Goal: Information Seeking & Learning: Learn about a topic

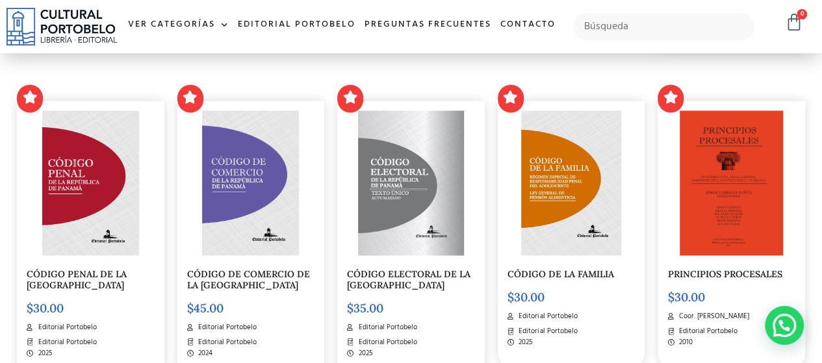
scroll to position [1105, 0]
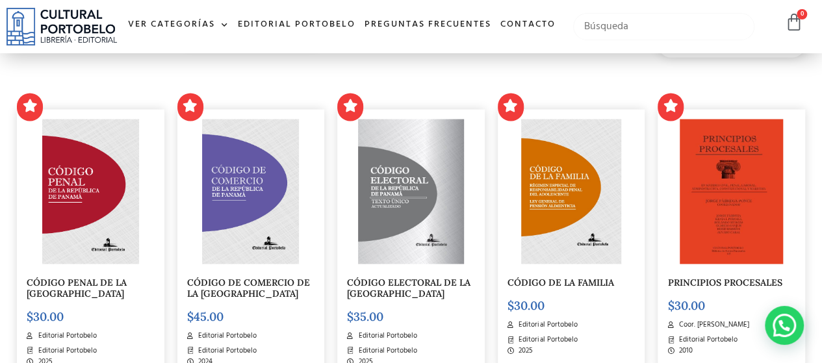
click at [644, 40] on input "text" at bounding box center [663, 26] width 181 height 27
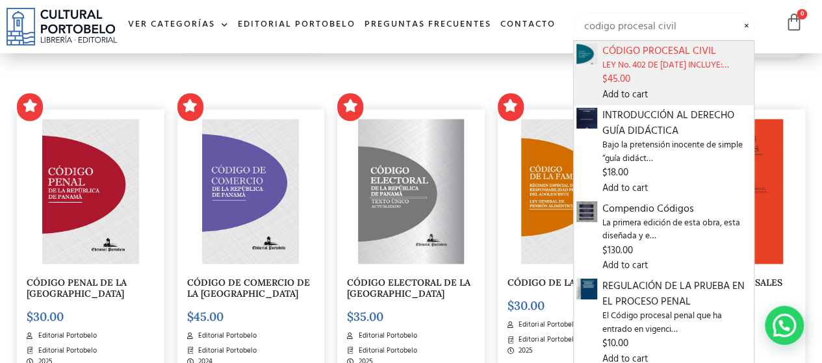
type input "codigo procesal civil"
click at [631, 72] on span "LEY No. 402 DE 9 DE OCTUBRE DE 2023 INCLUYE:…" at bounding box center [677, 65] width 149 height 13
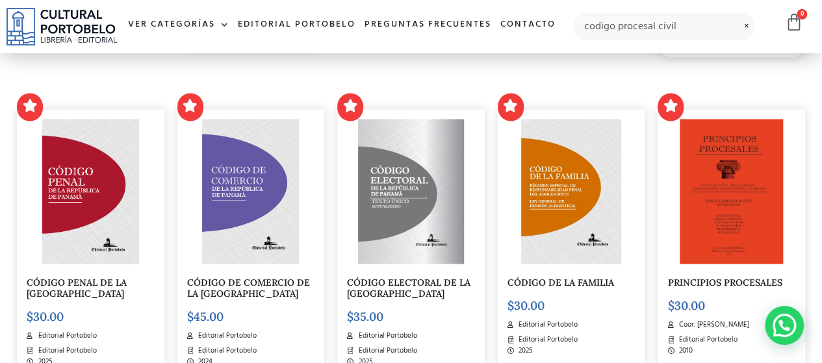
click at [750, 215] on img at bounding box center [731, 192] width 103 height 146
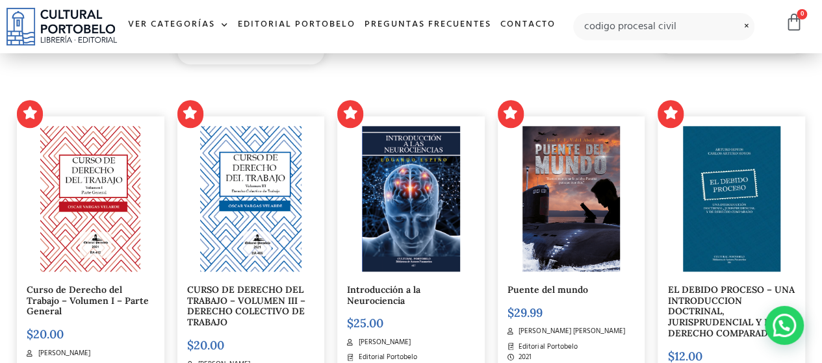
scroll to position [715, 0]
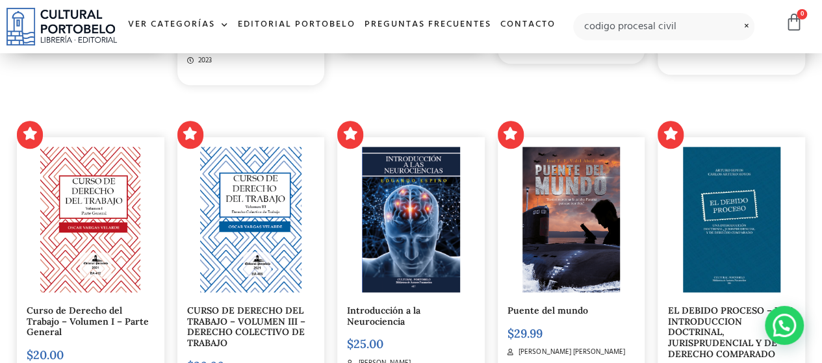
click at [575, 228] on img at bounding box center [571, 220] width 97 height 146
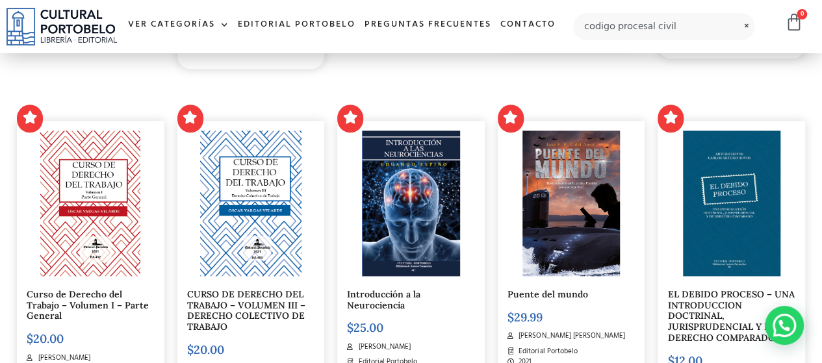
scroll to position [780, 0]
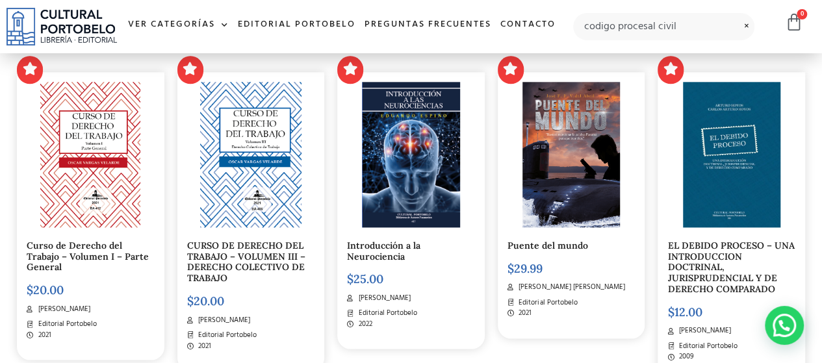
click at [738, 179] on img at bounding box center [732, 155] width 98 height 146
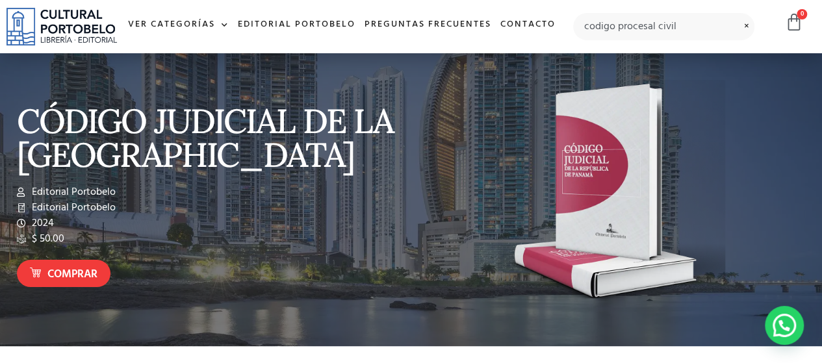
scroll to position [0, 0]
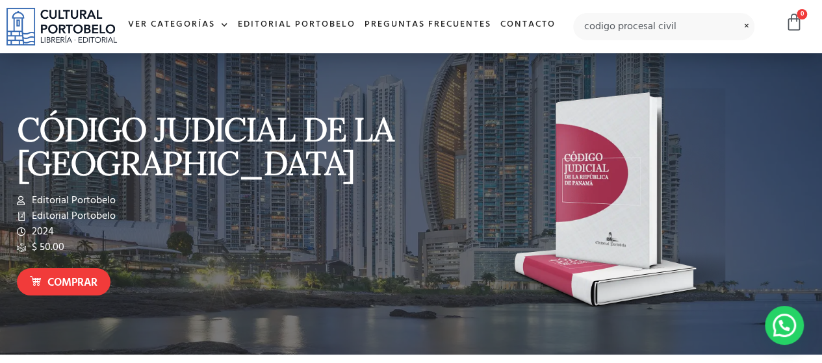
click at [598, 184] on img at bounding box center [612, 203] width 228 height 231
click at [580, 215] on img at bounding box center [612, 203] width 228 height 231
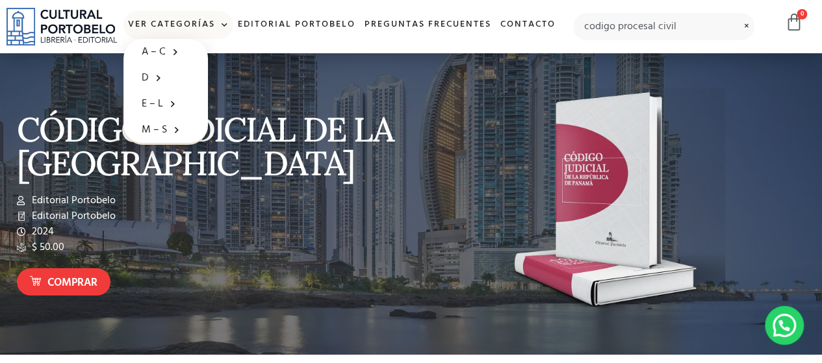
click at [218, 21] on link "Ver Categorías" at bounding box center [179, 25] width 110 height 28
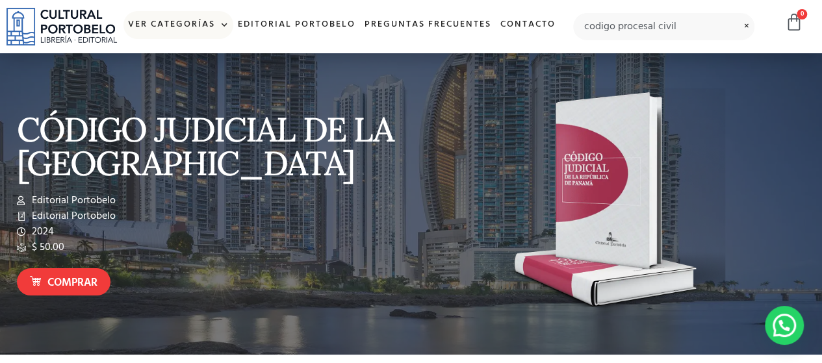
click at [233, 20] on link "Ver Categorías" at bounding box center [179, 25] width 110 height 28
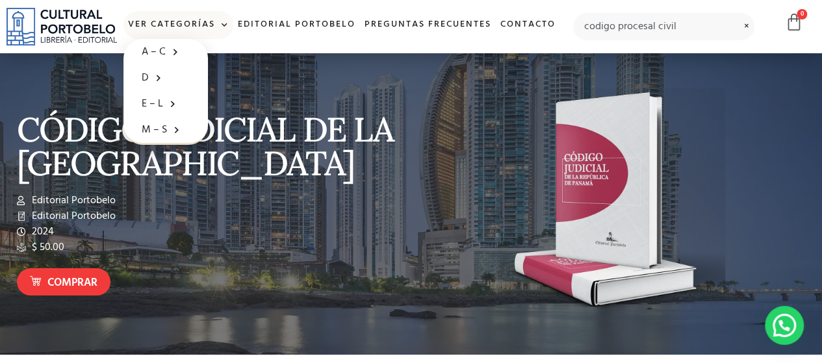
click at [233, 13] on link "Ver Categorías" at bounding box center [179, 25] width 110 height 28
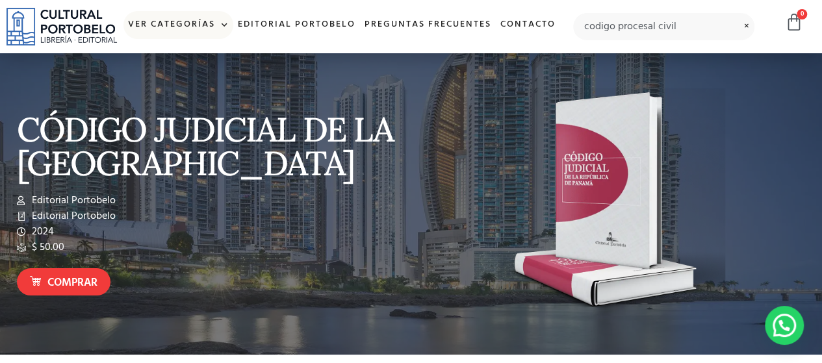
click at [229, 21] on span at bounding box center [222, 26] width 14 height 20
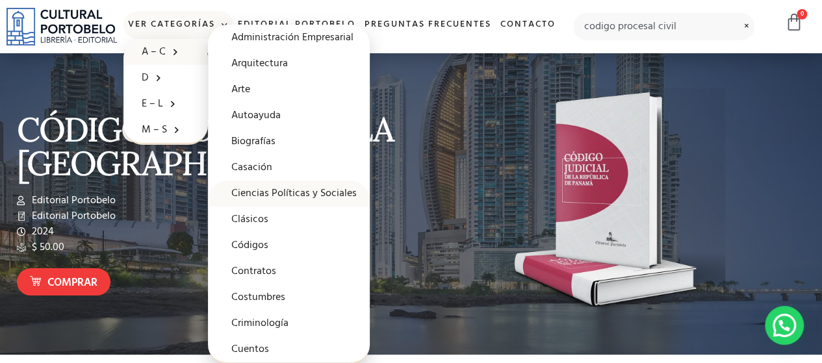
click at [320, 192] on link "Ciencias Políticas y Sociales" at bounding box center [289, 194] width 162 height 26
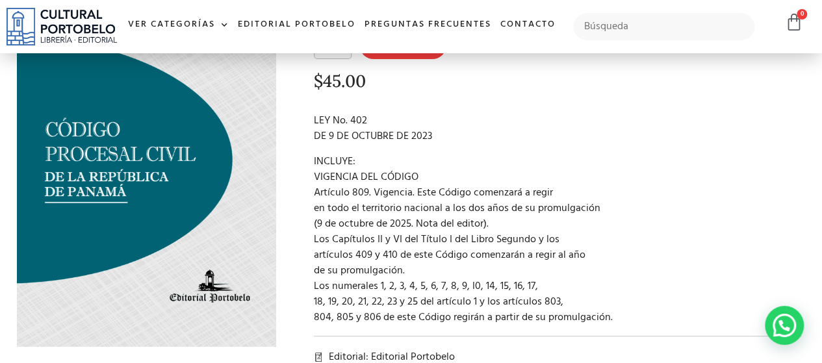
scroll to position [130, 0]
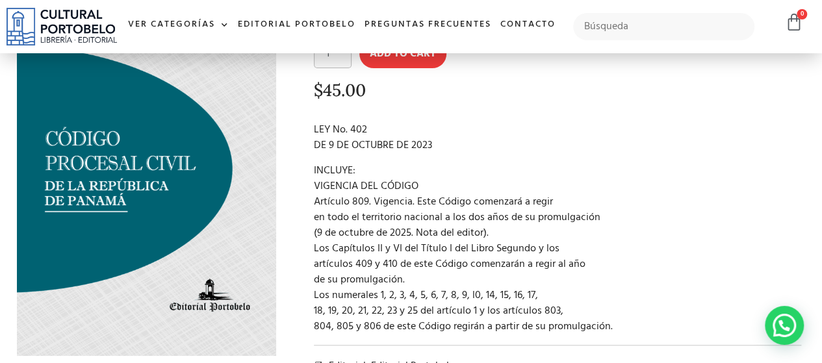
click at [634, 20] on div at bounding box center [664, 27] width 194 height 40
click at [629, 38] on input "text" at bounding box center [663, 26] width 181 height 27
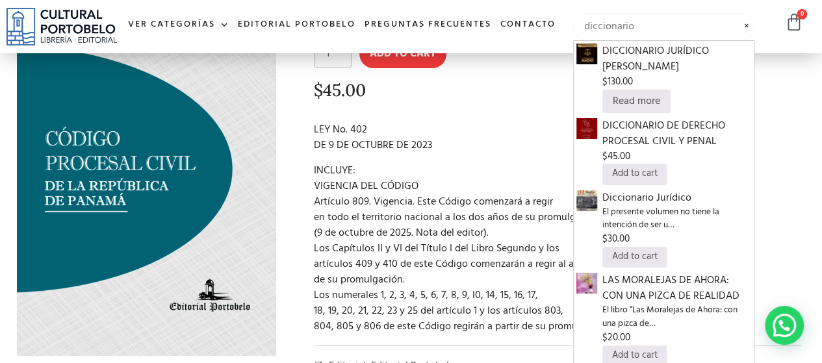
type input "diccionario"
click at [531, 39] on ul "Ver Categorías A – C Administración Empresarial Arquitectura Arte Autoayuda Bio…" at bounding box center [342, 25] width 437 height 28
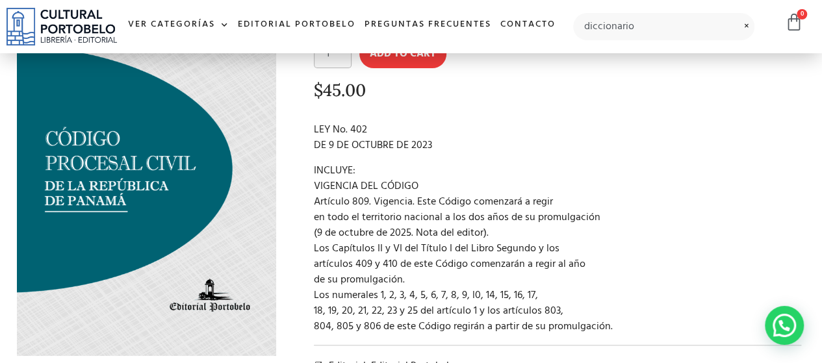
click at [746, 20] on span at bounding box center [747, 19] width 16 height 1
click at [633, 37] on input "text" at bounding box center [663, 26] width 181 height 27
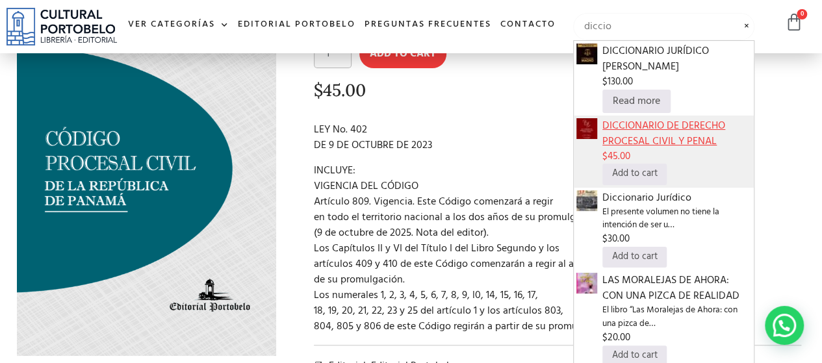
type input "diccio"
click at [675, 136] on span "DICCIONARIO DE DERECHO PROCESAL CIVIL Y PENAL" at bounding box center [677, 133] width 149 height 31
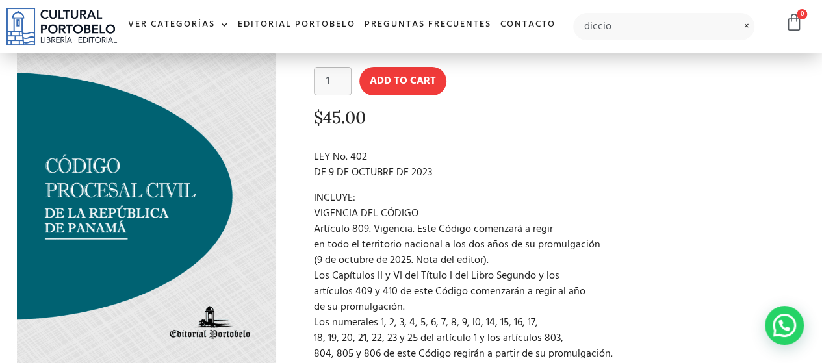
scroll to position [0, 0]
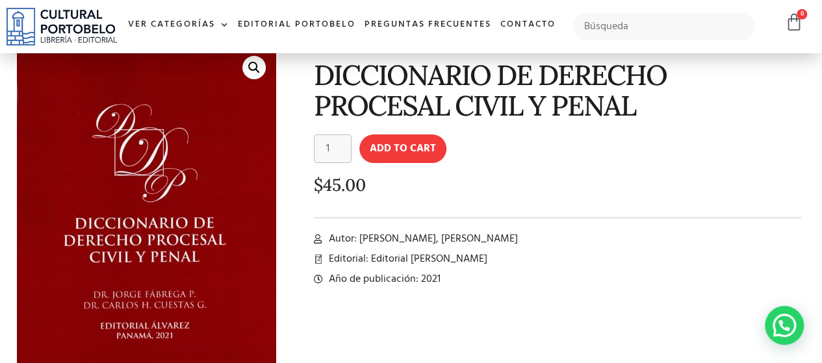
scroll to position [65, 0]
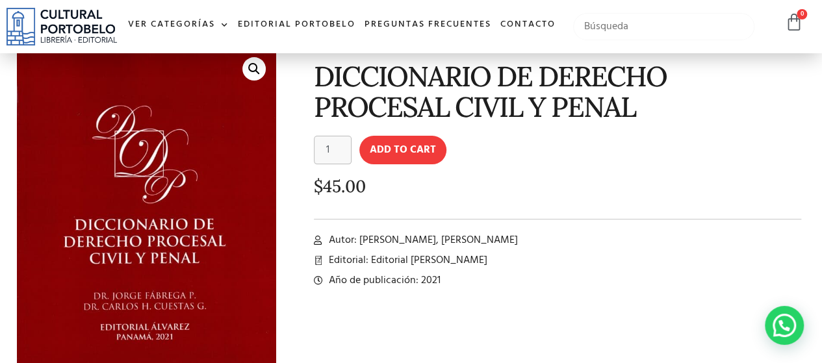
click at [595, 27] on input "text" at bounding box center [663, 26] width 181 height 27
click at [625, 40] on input "text" at bounding box center [663, 26] width 181 height 27
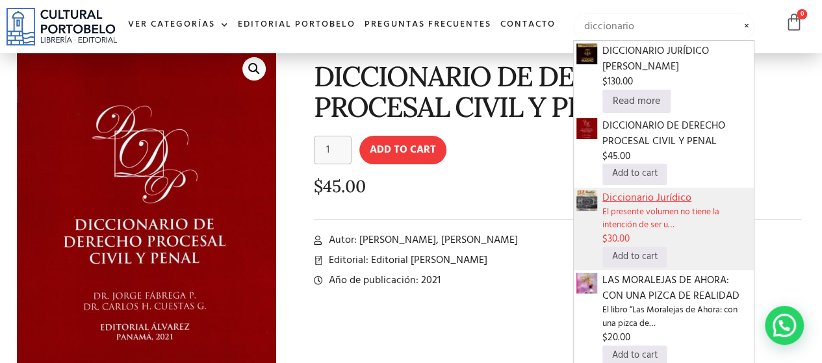
type input "diccionario"
click at [658, 190] on span "Diccionario Jurídico" at bounding box center [677, 198] width 149 height 16
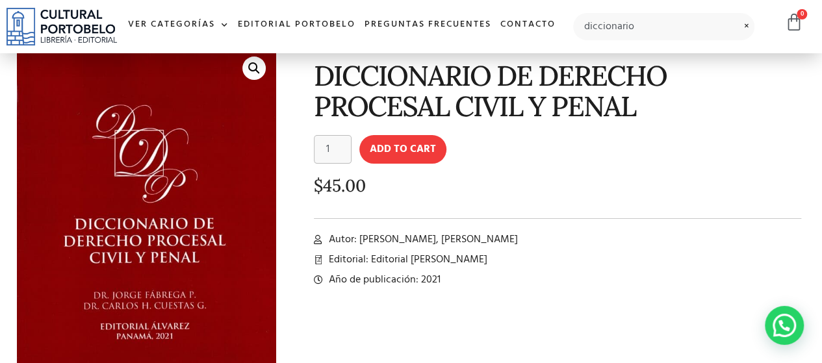
scroll to position [0, 0]
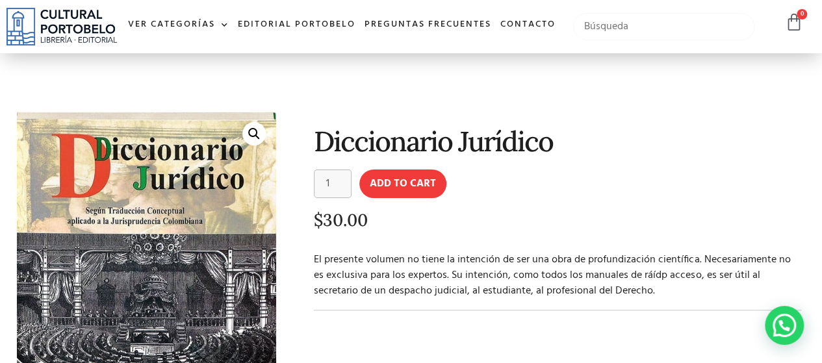
click at [670, 36] on input "text" at bounding box center [663, 26] width 181 height 27
click at [651, 34] on input "text" at bounding box center [663, 26] width 181 height 27
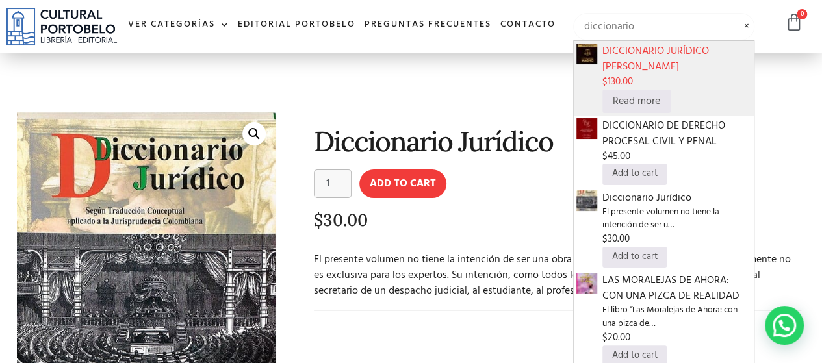
type input "diccionario"
click at [669, 75] on span "$ 130.00" at bounding box center [677, 82] width 149 height 15
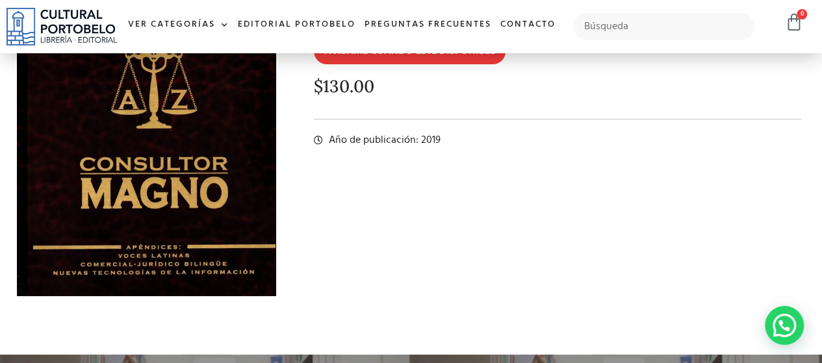
scroll to position [130, 0]
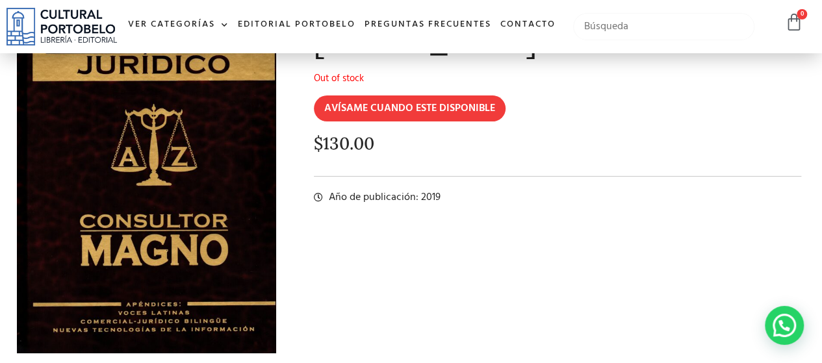
click at [616, 33] on input "text" at bounding box center [663, 26] width 181 height 27
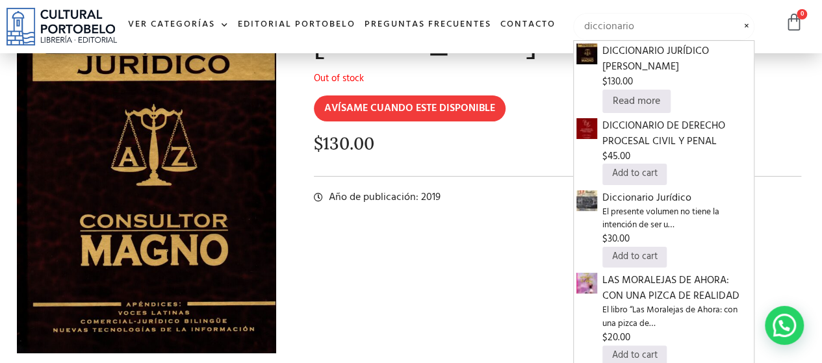
click at [697, 37] on input "diccionario" at bounding box center [663, 26] width 181 height 27
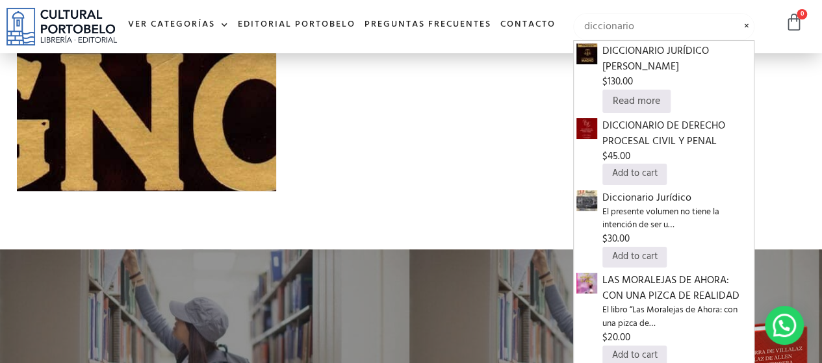
scroll to position [390, 0]
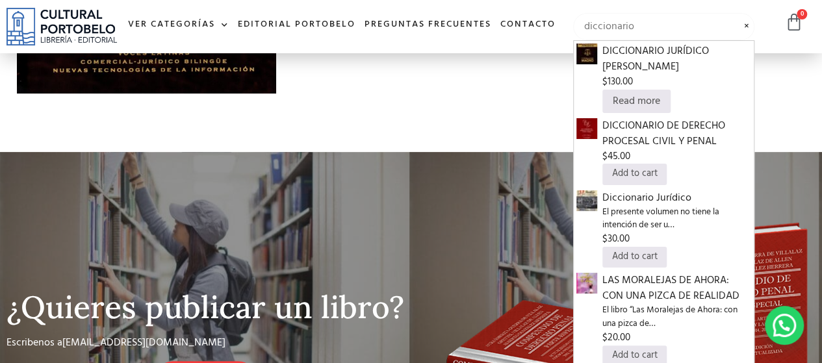
type input "diccionario"
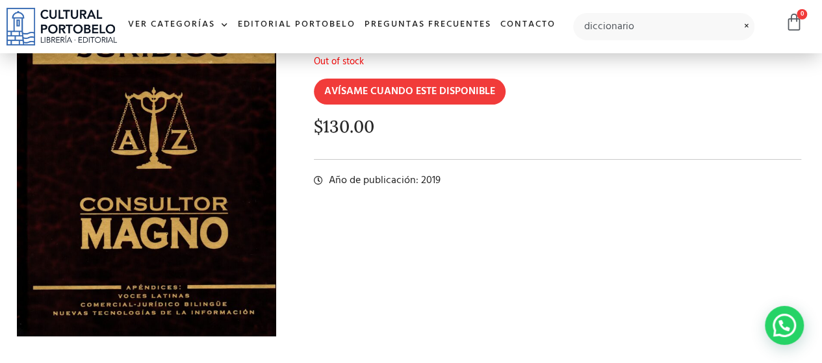
scroll to position [0, 0]
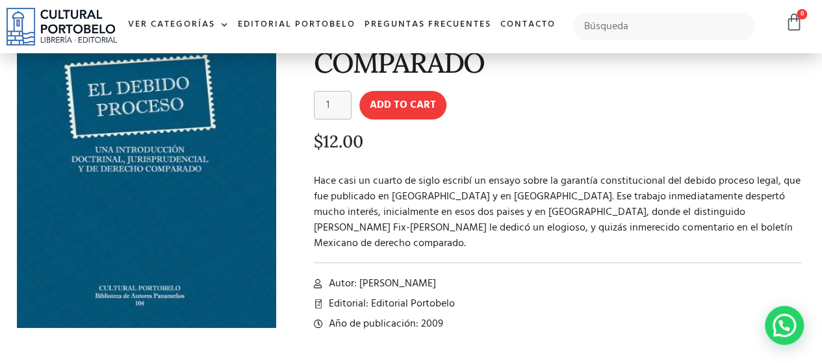
scroll to position [195, 0]
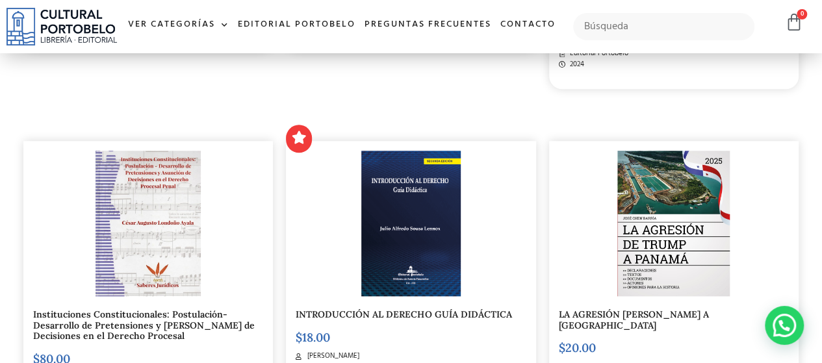
scroll to position [585, 0]
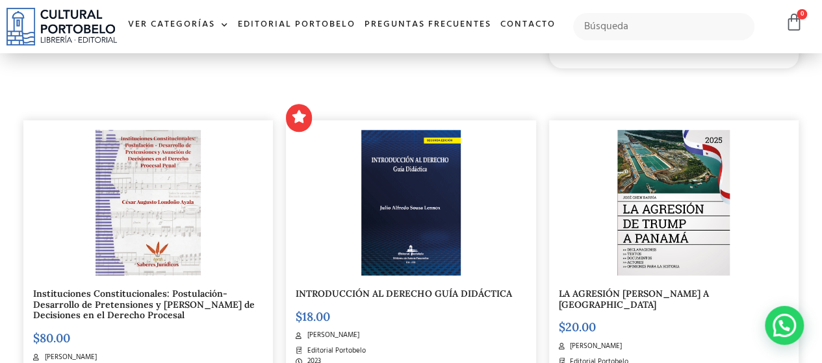
click at [691, 244] on img at bounding box center [674, 203] width 112 height 146
click at [182, 174] on img at bounding box center [148, 203] width 105 height 146
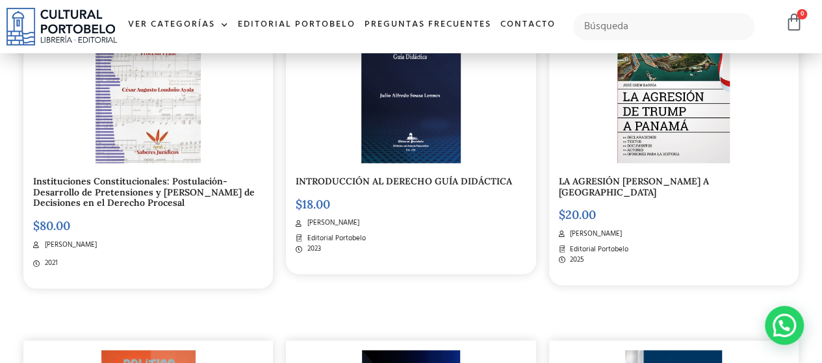
scroll to position [715, 0]
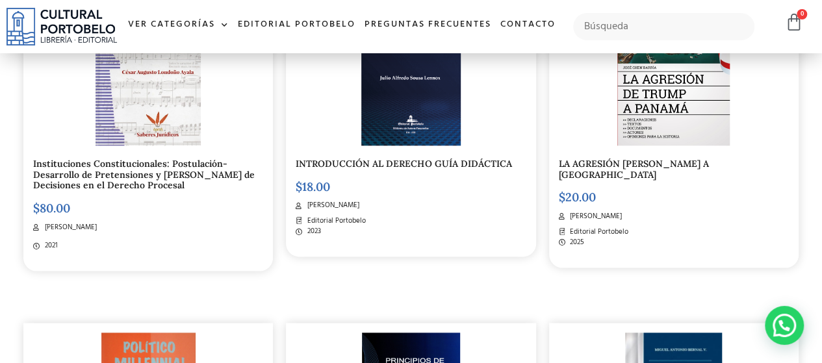
click at [432, 119] on img at bounding box center [410, 73] width 99 height 146
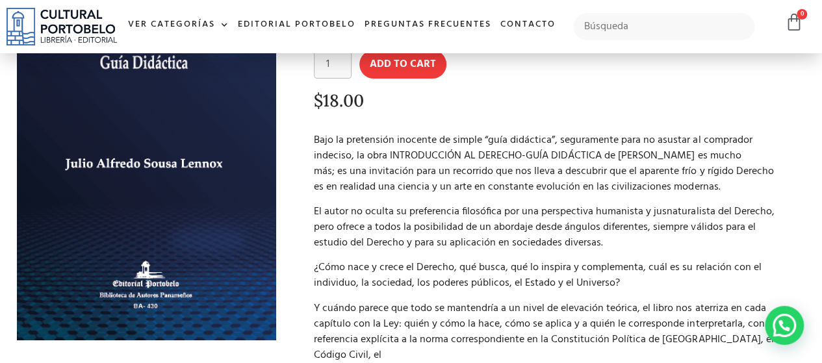
scroll to position [65, 0]
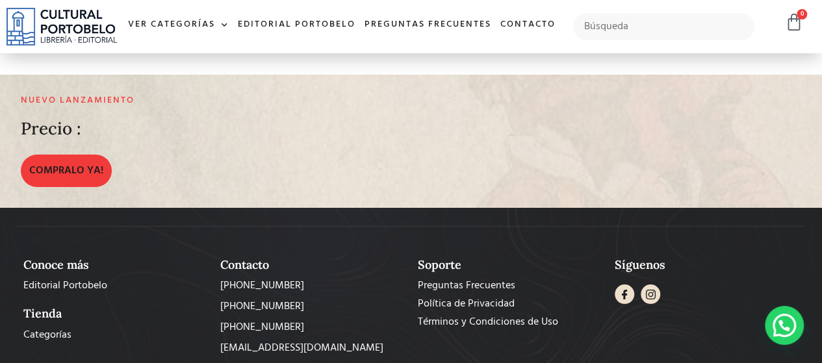
scroll to position [2015, 0]
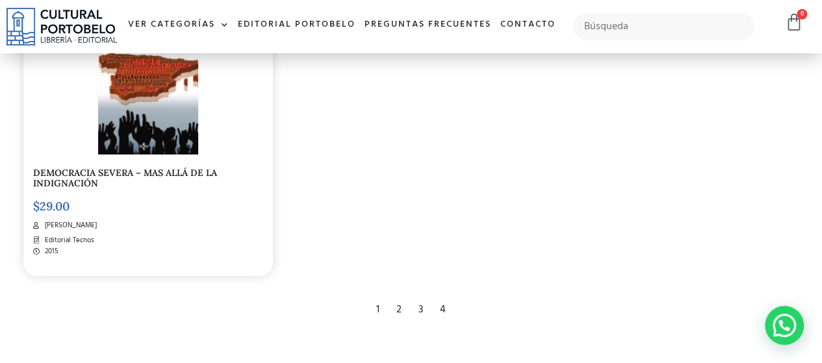
click at [400, 310] on div "2" at bounding box center [399, 310] width 18 height 29
